Goal: Navigation & Orientation: Find specific page/section

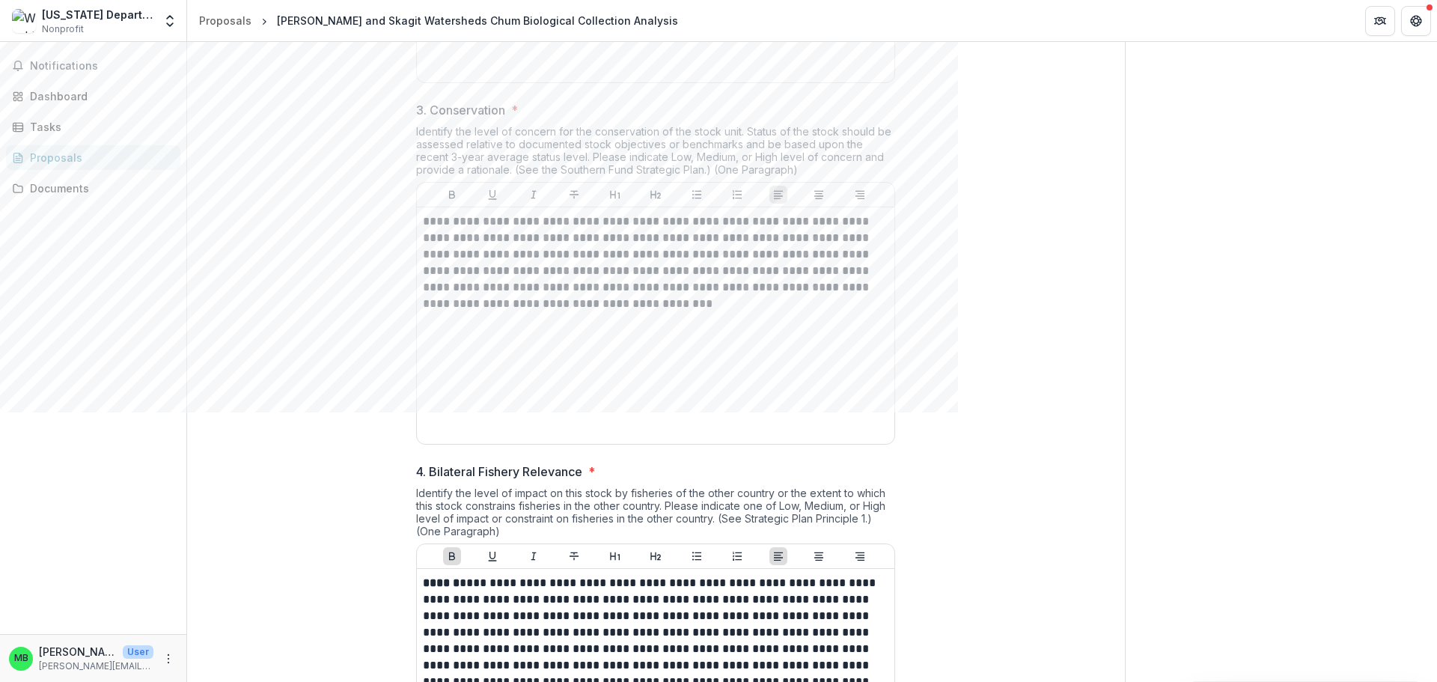
scroll to position [1358, 0]
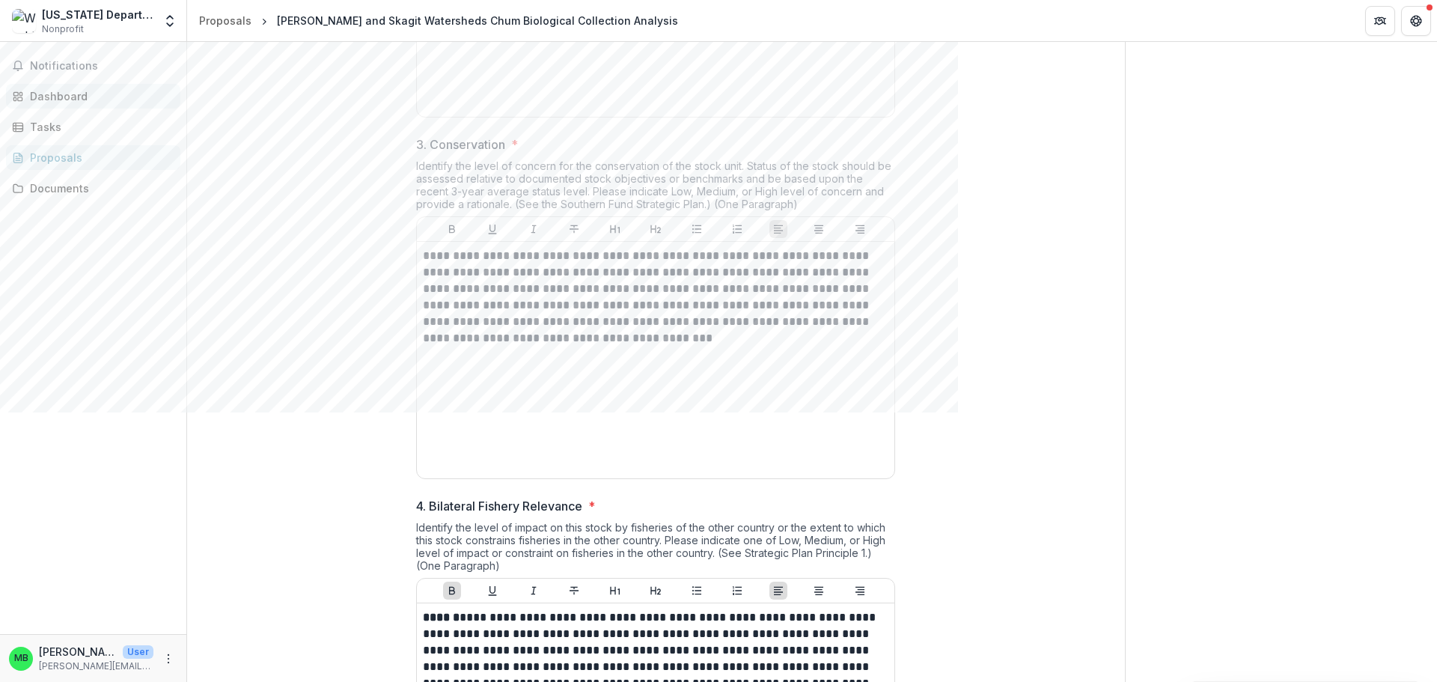
click at [96, 96] on div "Dashboard" at bounding box center [99, 96] width 138 height 16
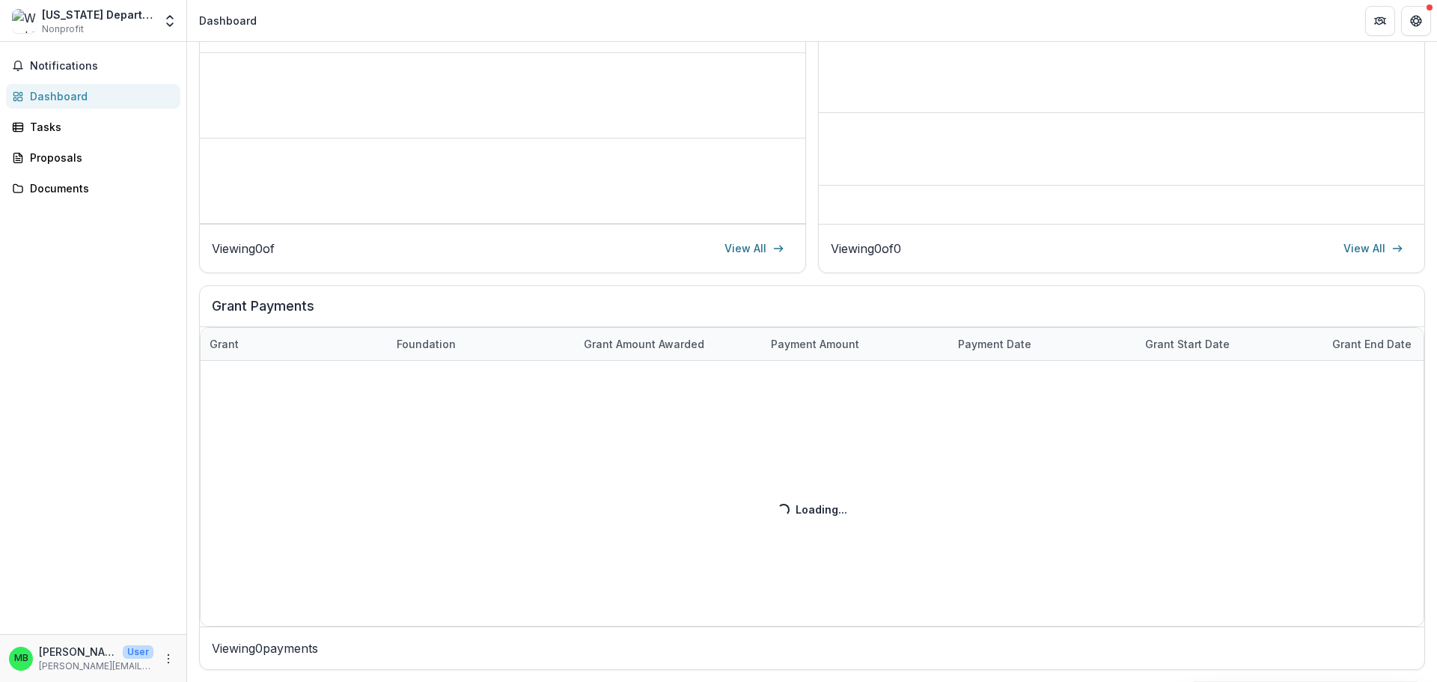
scroll to position [269, 0]
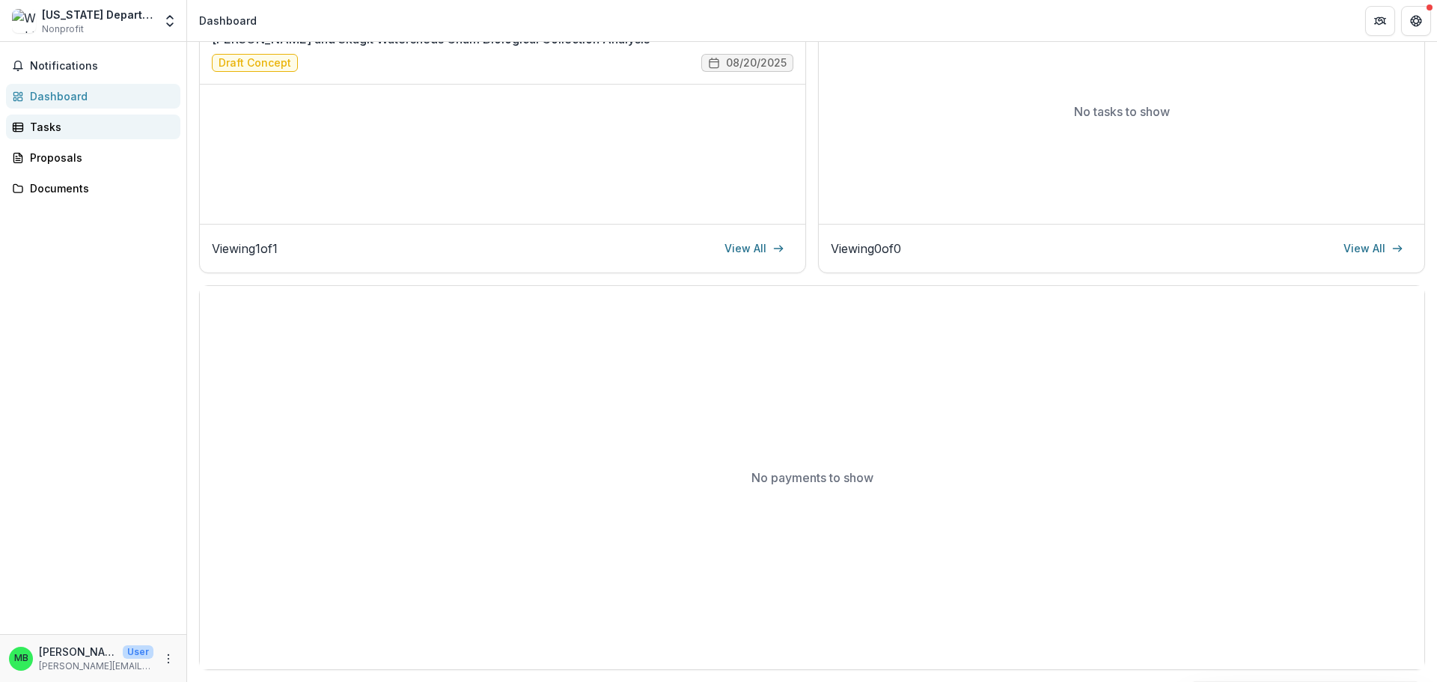
click at [69, 130] on div "Tasks" at bounding box center [99, 127] width 138 height 16
